Goal: Find specific page/section: Find specific page/section

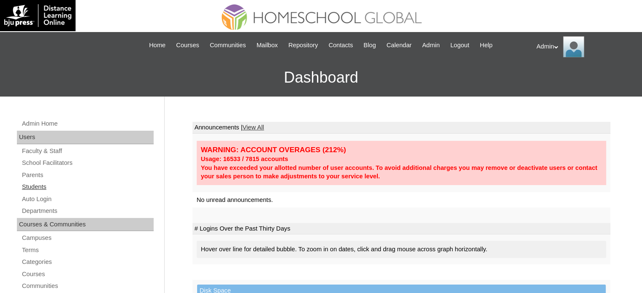
click at [38, 185] on link "Students" at bounding box center [87, 187] width 133 height 11
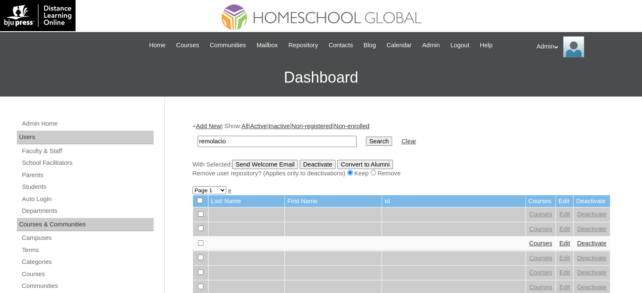
type input "remolacio"
click at [366, 138] on input "Search" at bounding box center [379, 141] width 26 height 9
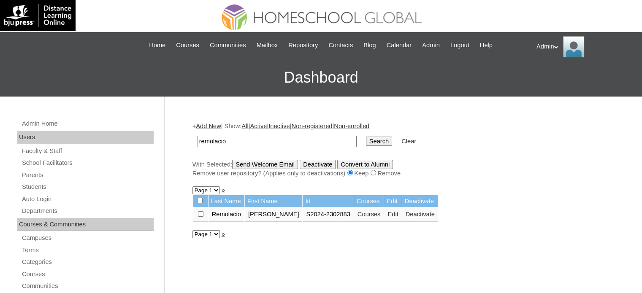
click at [363, 214] on link "Courses" at bounding box center [369, 214] width 23 height 7
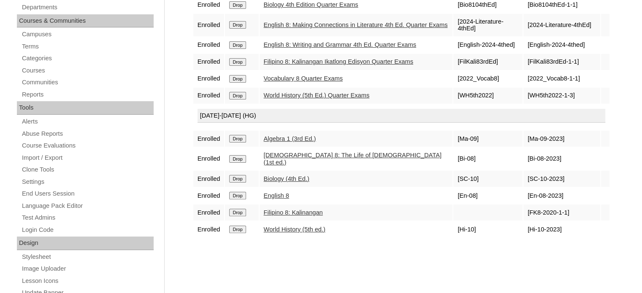
scroll to position [204, 0]
click at [289, 152] on link "[DEMOGRAPHIC_DATA] 8: The Life of [DEMOGRAPHIC_DATA] (1st ed.)" at bounding box center [353, 159] width 178 height 14
